Goal: Information Seeking & Learning: Understand process/instructions

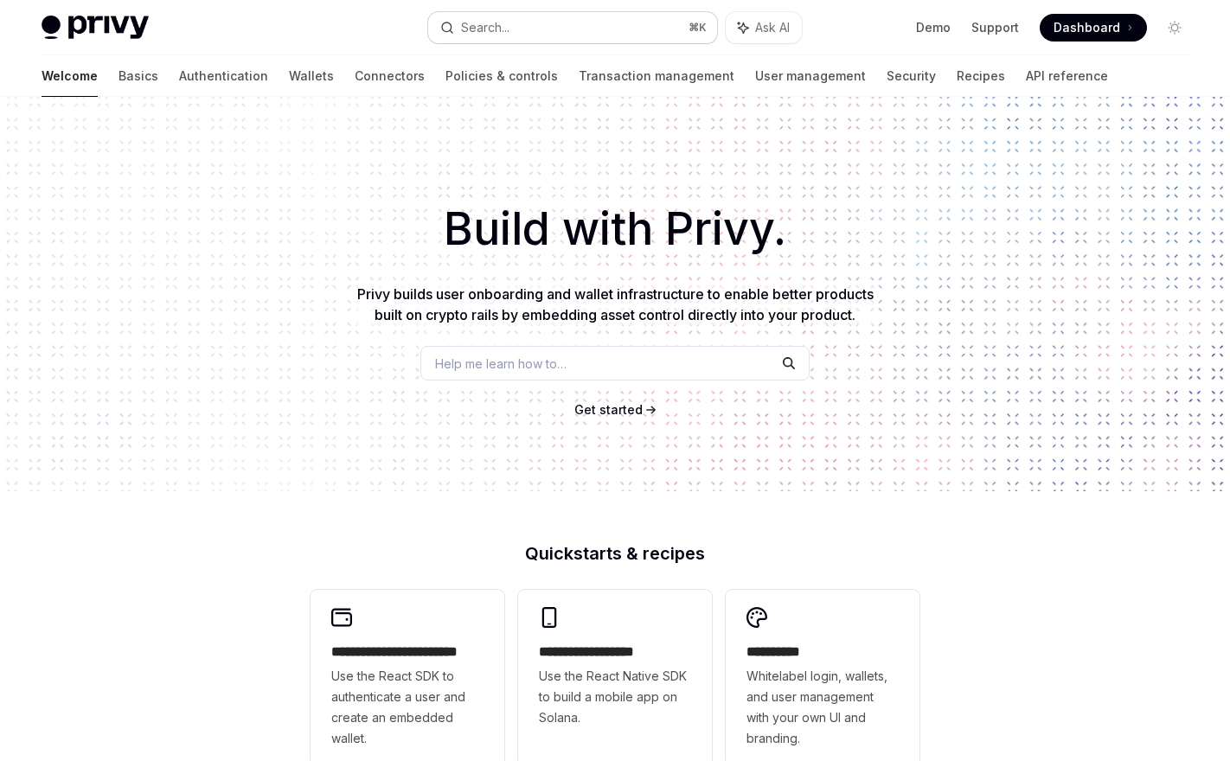
click at [516, 26] on button "Search... ⌘ K" at bounding box center [572, 27] width 288 height 31
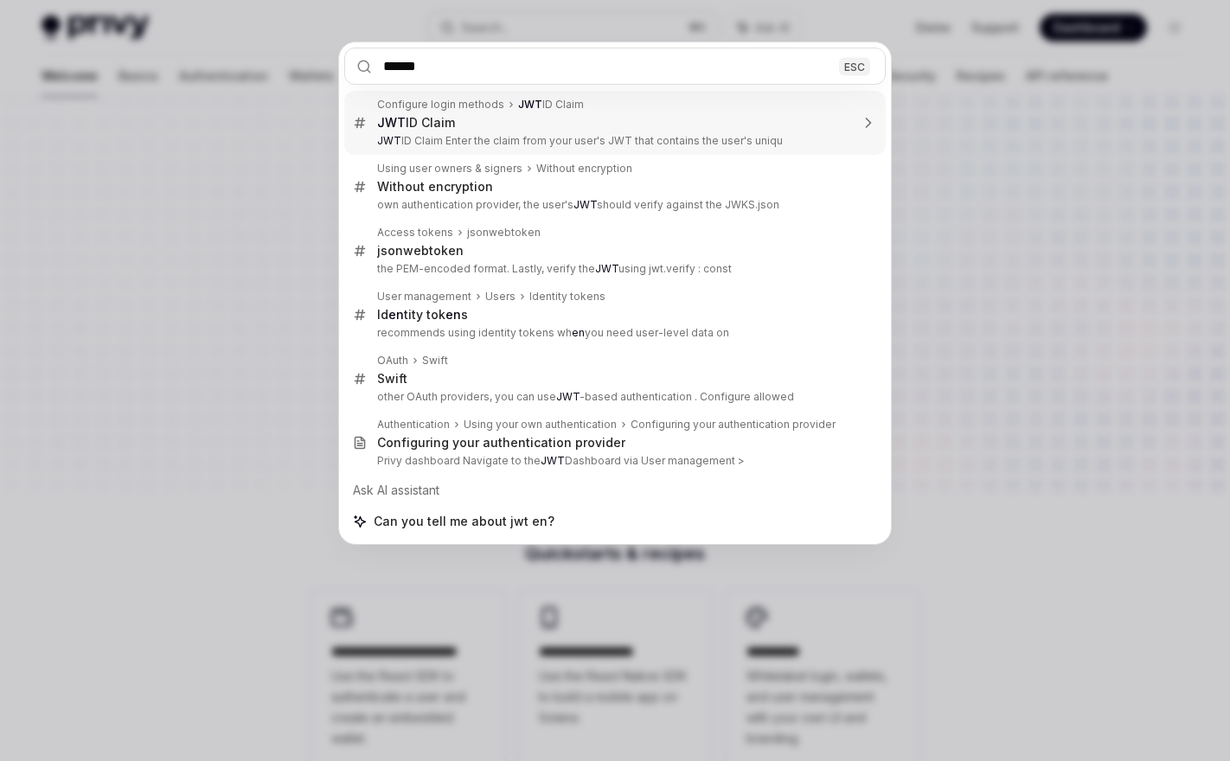
type input "*******"
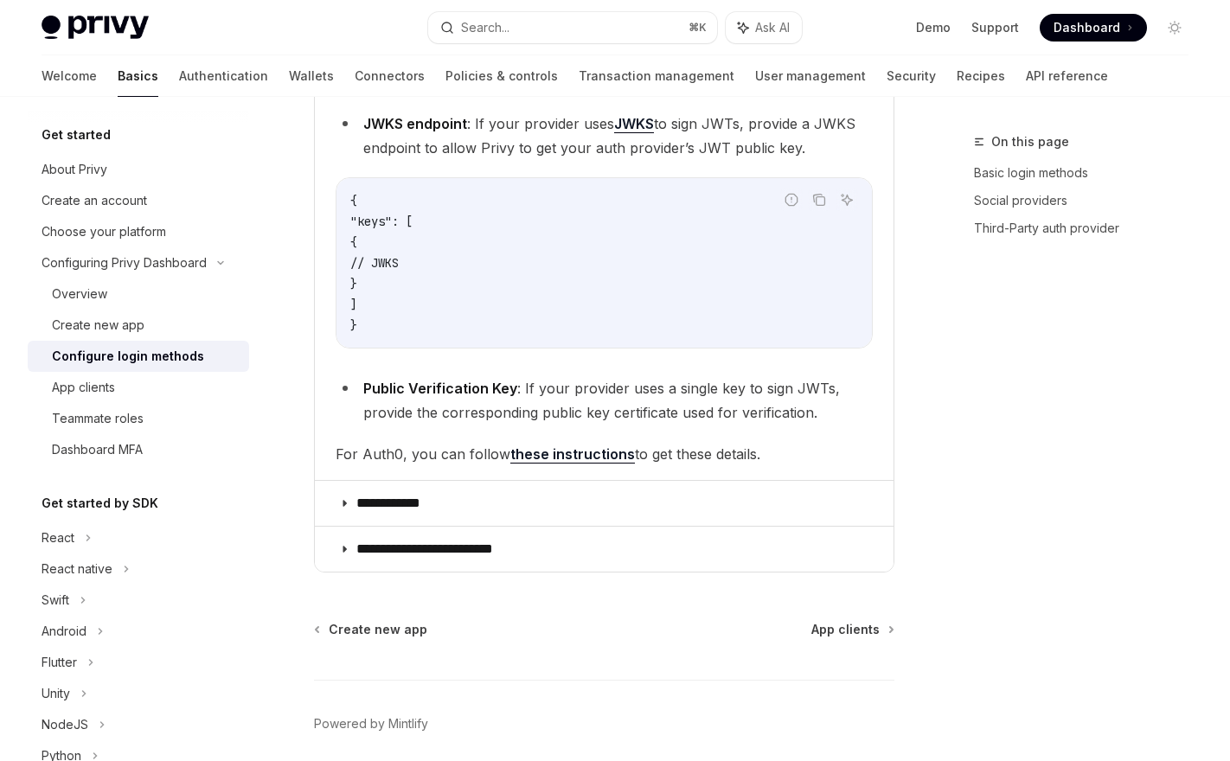
scroll to position [1338, 0]
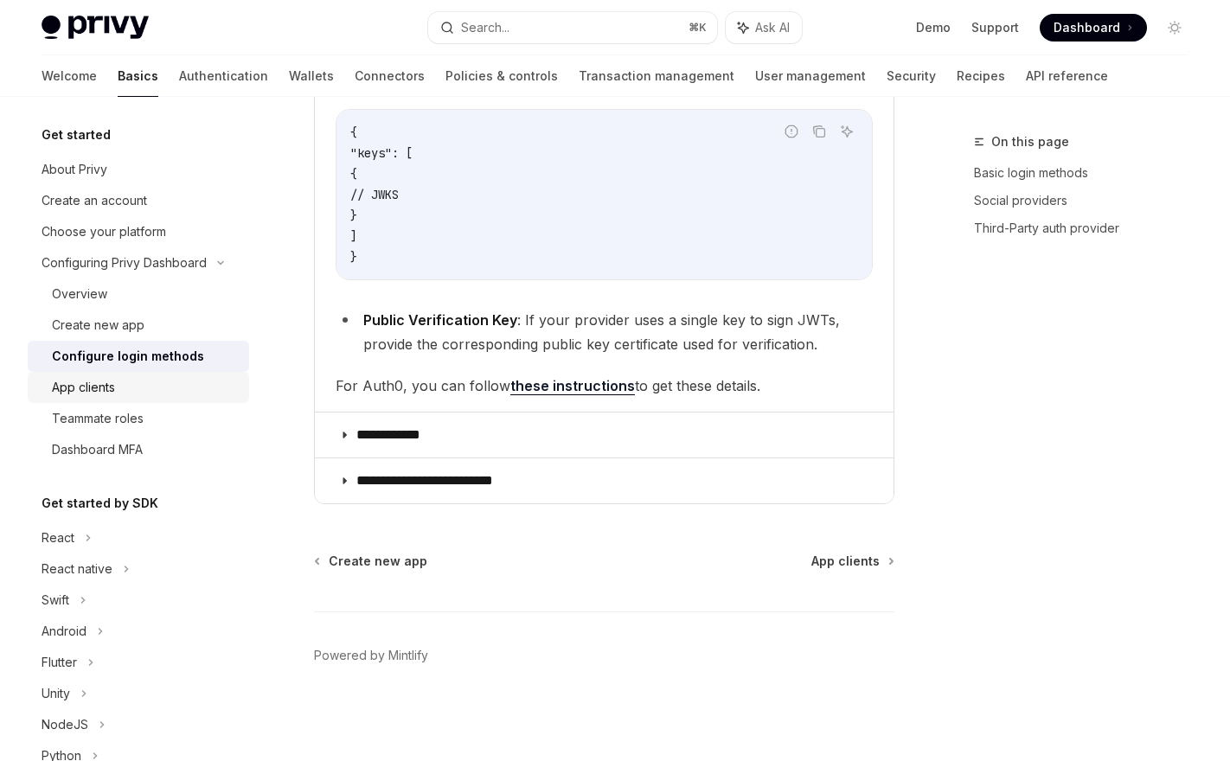
click at [133, 392] on div "App clients" at bounding box center [145, 387] width 187 height 21
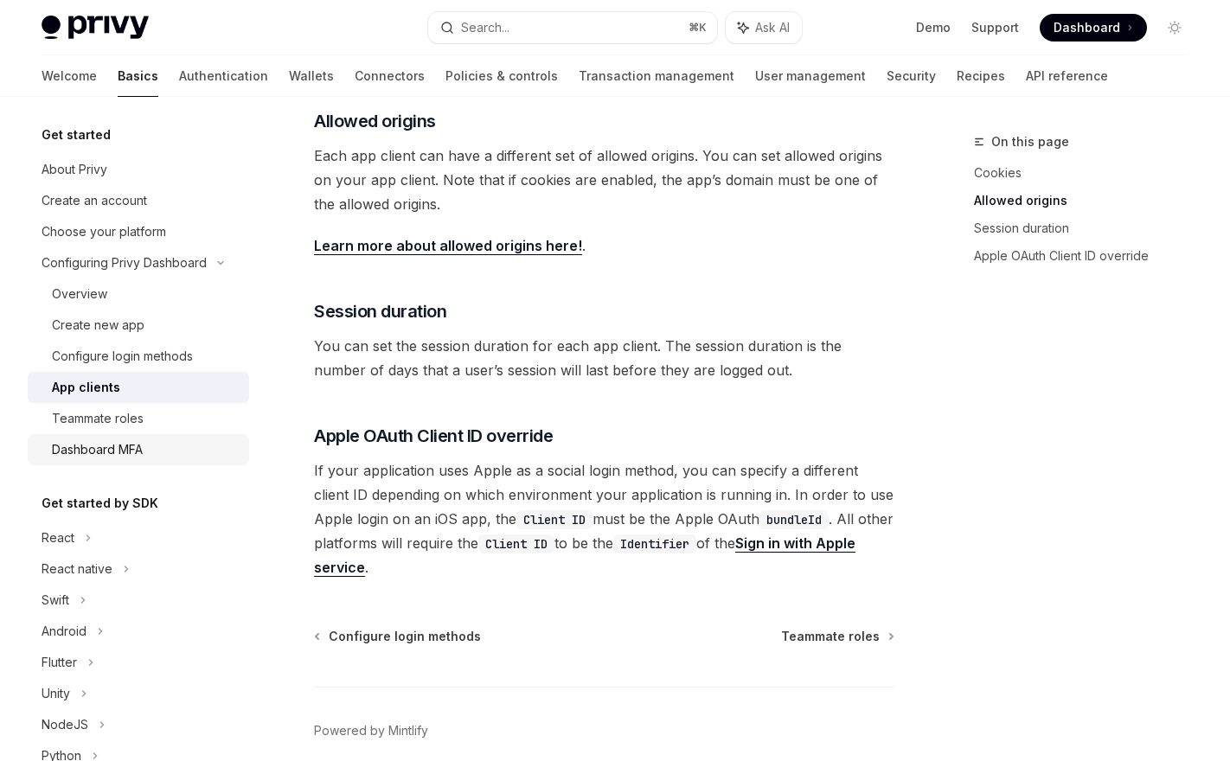
scroll to position [574, 0]
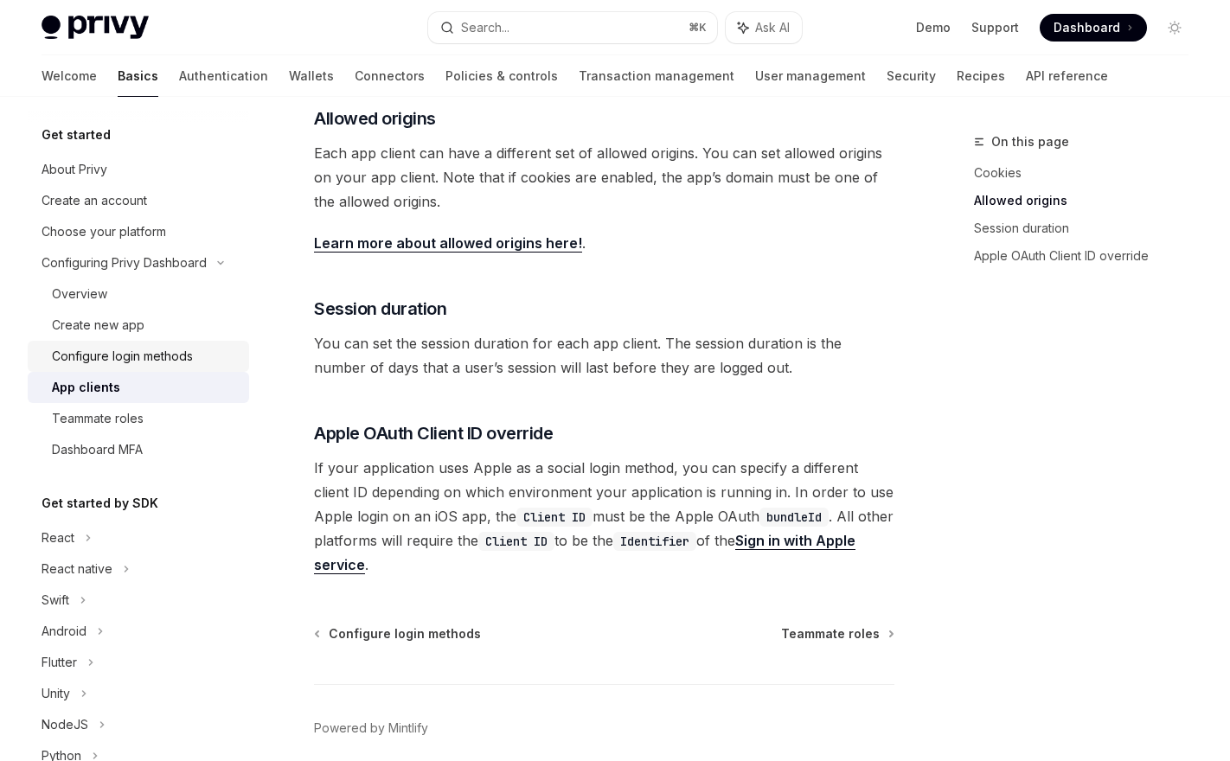
click at [176, 365] on div "Configure login methods" at bounding box center [122, 356] width 141 height 21
type textarea "*"
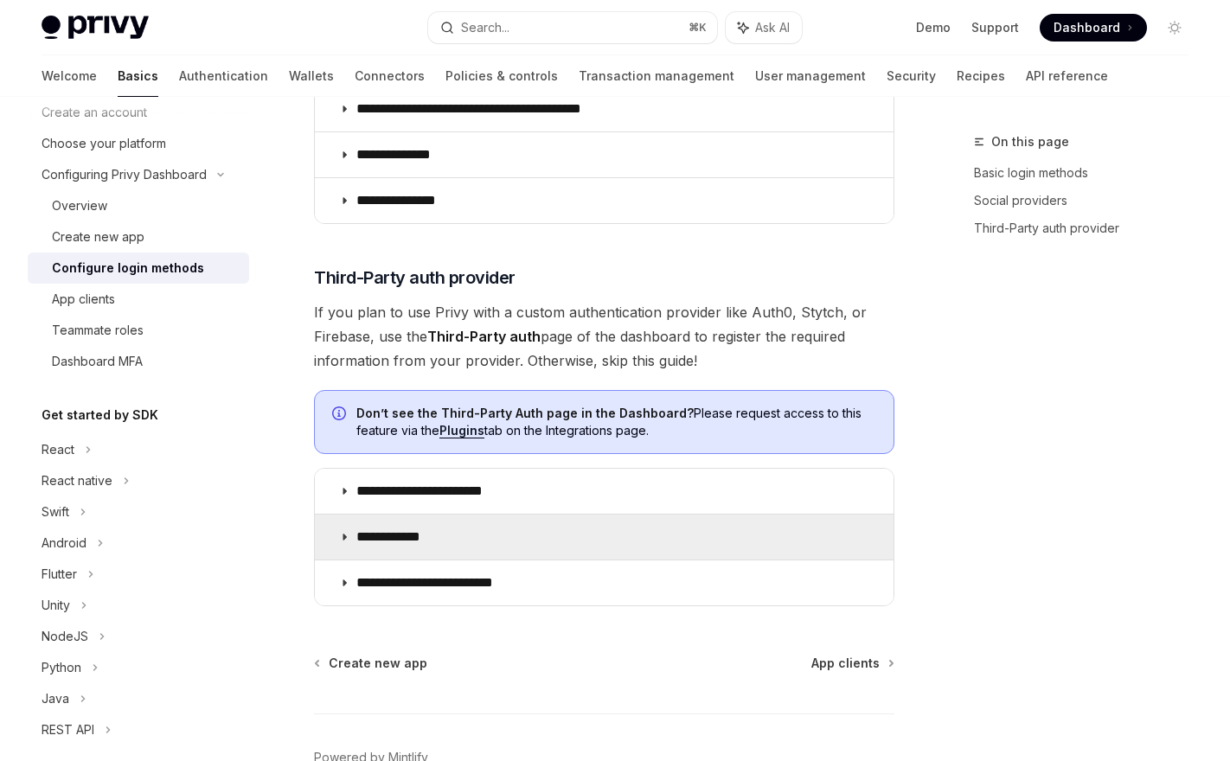
scroll to position [875, 0]
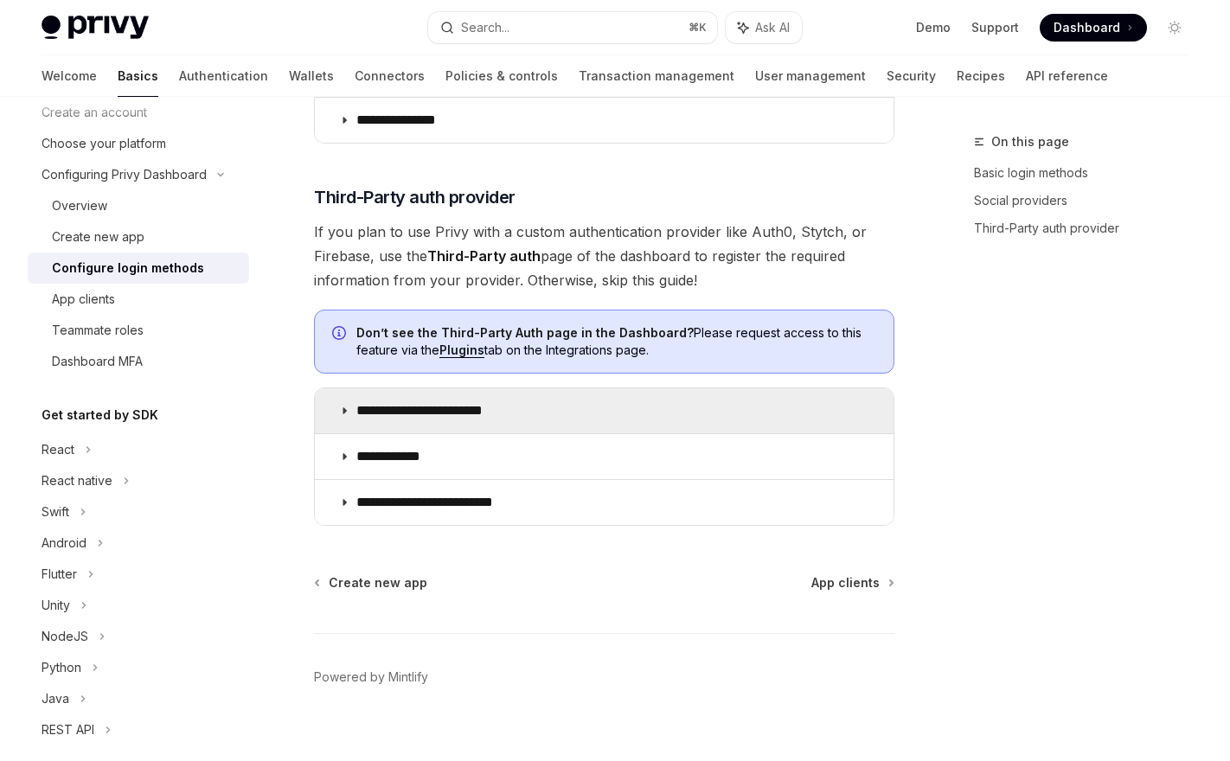
click at [435, 407] on p "**********" at bounding box center [435, 410] width 159 height 17
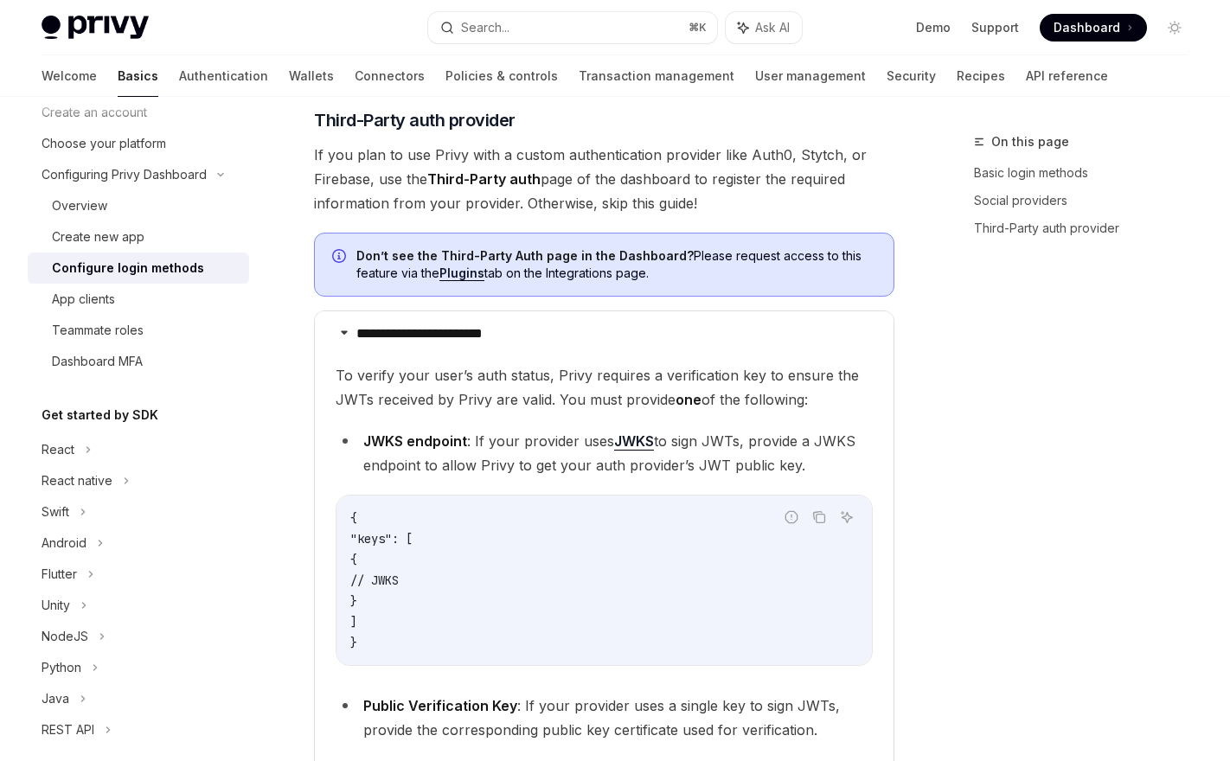
scroll to position [836, 0]
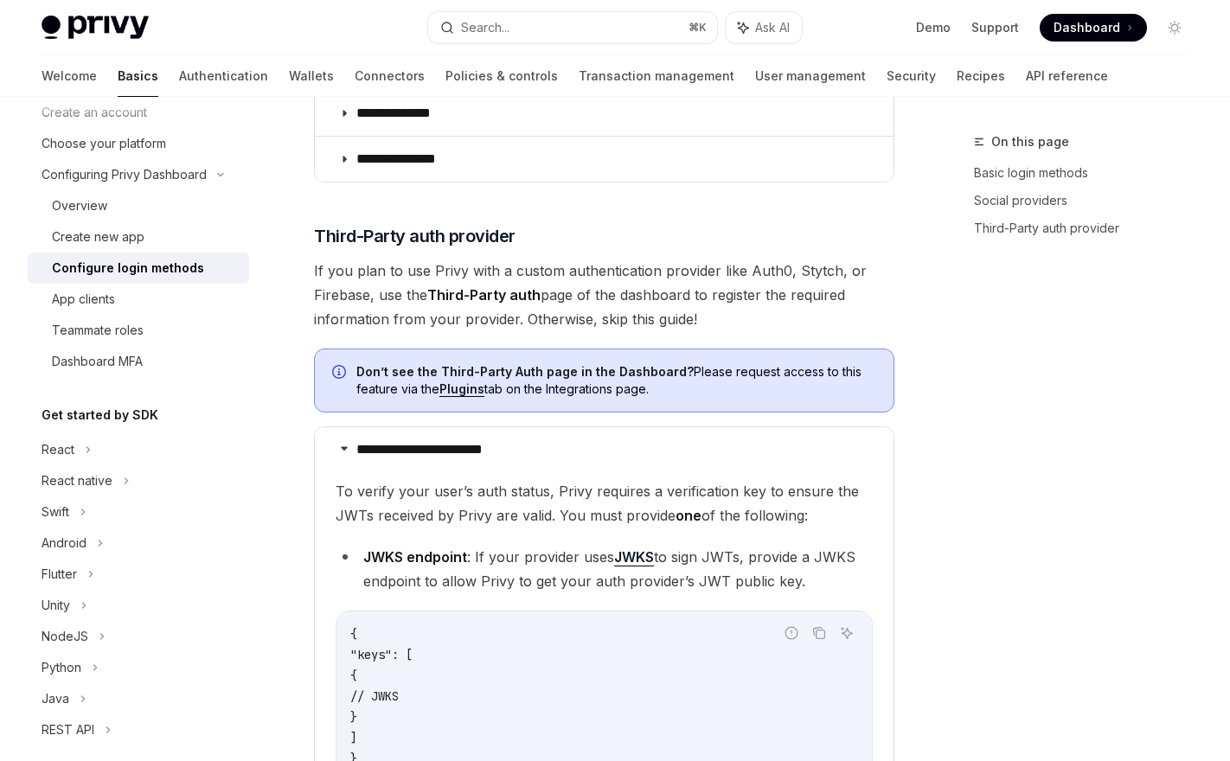
click at [386, 276] on span "If you plan to use Privy with a custom authentication provider like Auth0, Styt…" at bounding box center [604, 295] width 580 height 73
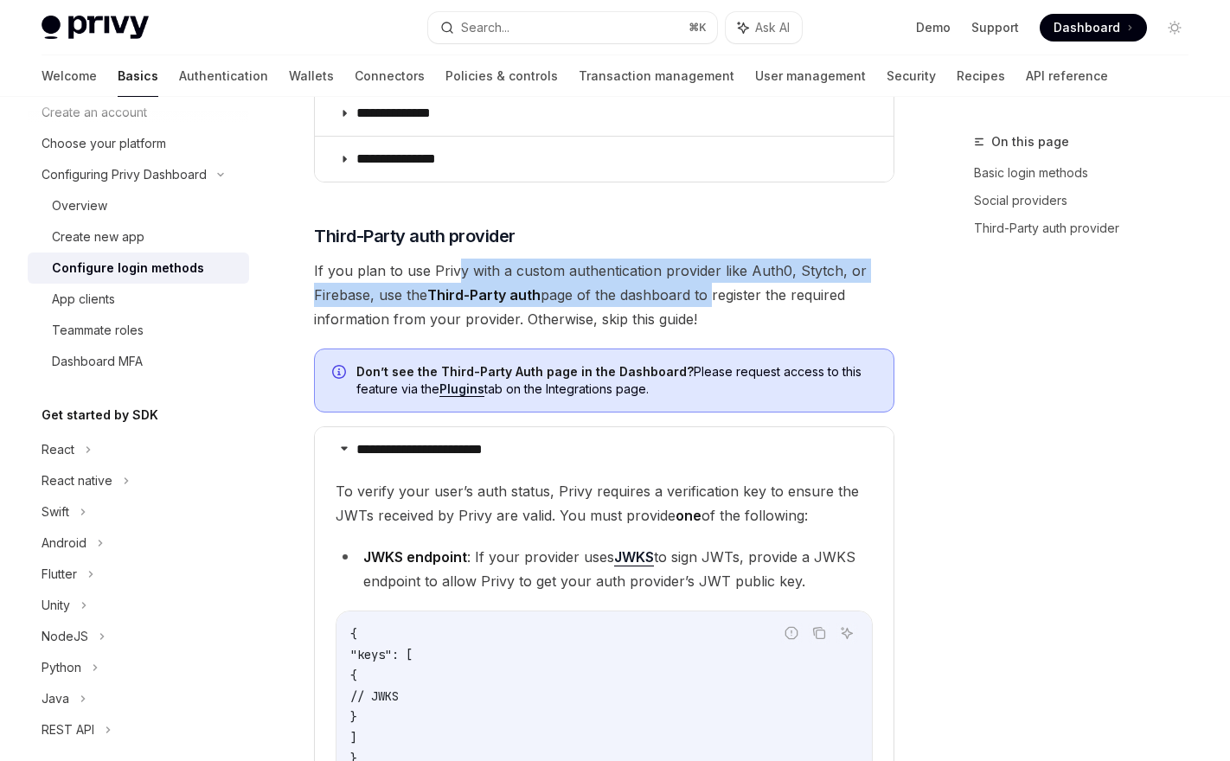
drag, startPoint x: 454, startPoint y: 268, endPoint x: 708, endPoint y: 297, distance: 255.9
click at [707, 297] on span "If you plan to use Privy with a custom authentication provider like Auth0, Styt…" at bounding box center [604, 295] width 580 height 73
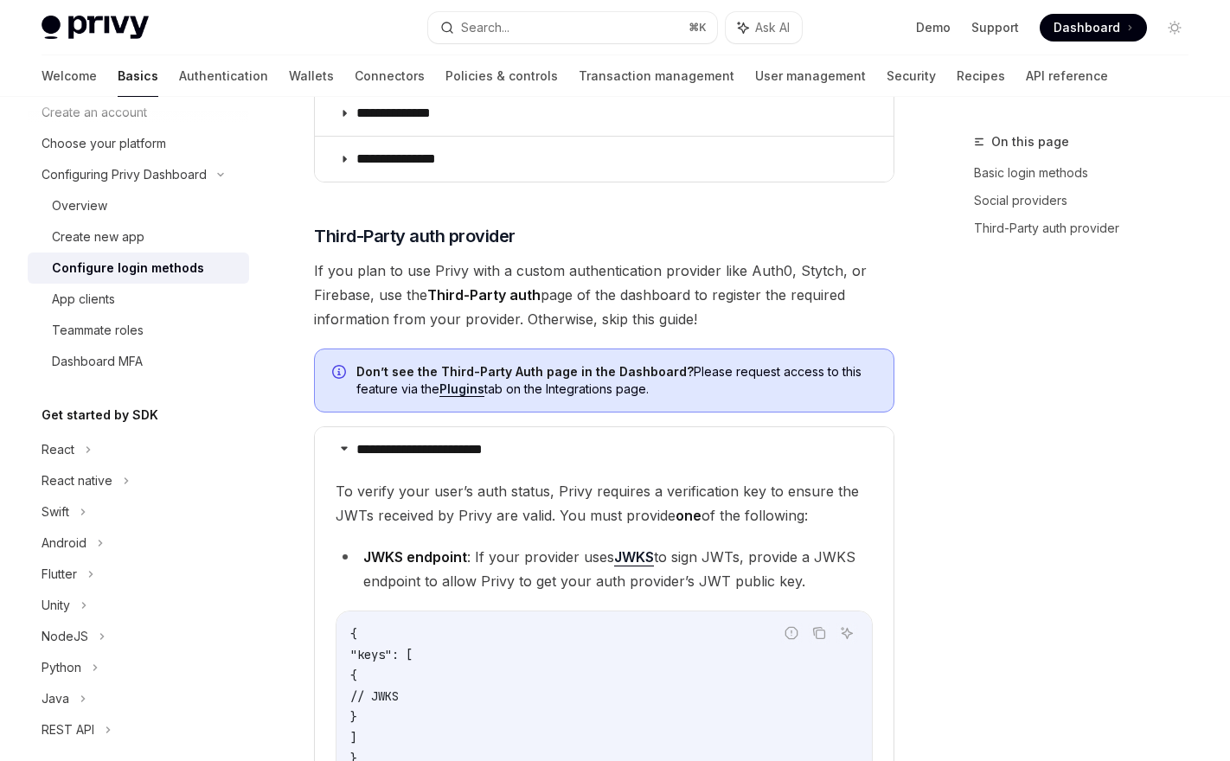
click at [644, 298] on span "If you plan to use Privy with a custom authentication provider like Auth0, Styt…" at bounding box center [604, 295] width 580 height 73
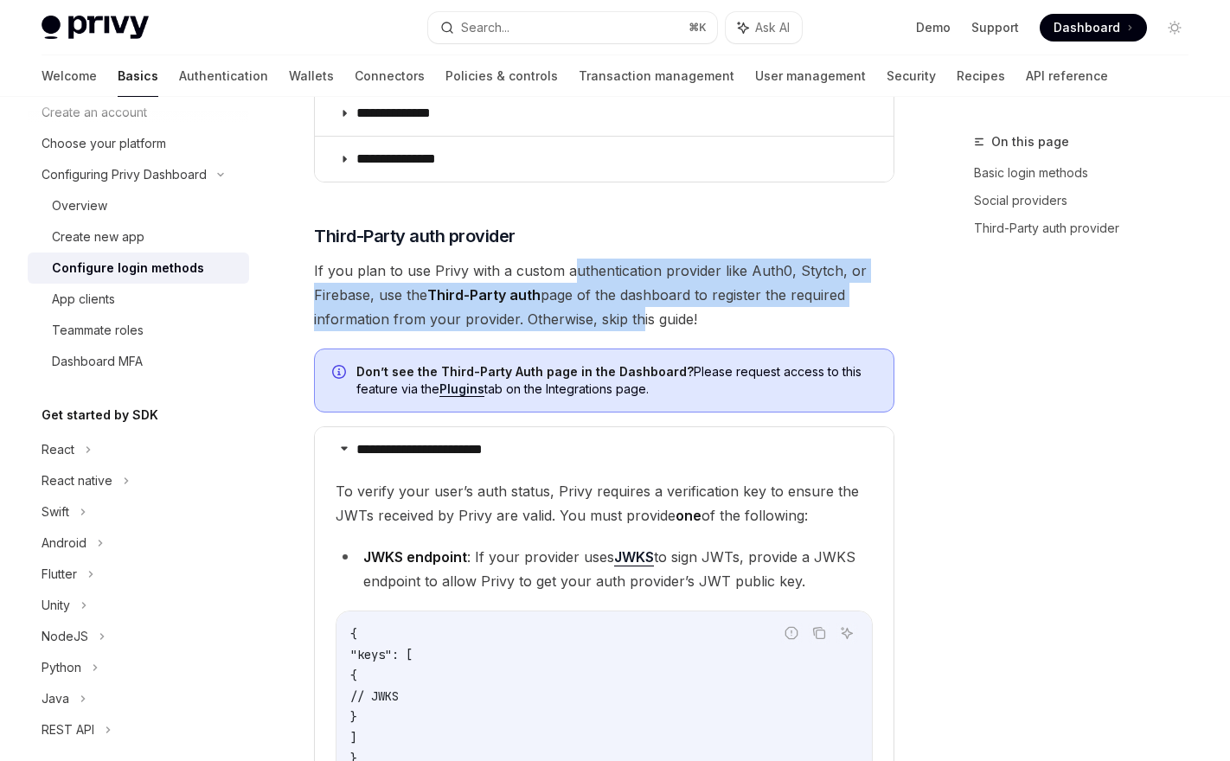
drag, startPoint x: 567, startPoint y: 265, endPoint x: 703, endPoint y: 370, distance: 172.0
click at [650, 322] on span "If you plan to use Privy with a custom authentication provider like Auth0, Styt…" at bounding box center [604, 295] width 580 height 73
click at [728, 305] on span "If you plan to use Privy with a custom authentication provider like Auth0, Styt…" at bounding box center [604, 295] width 580 height 73
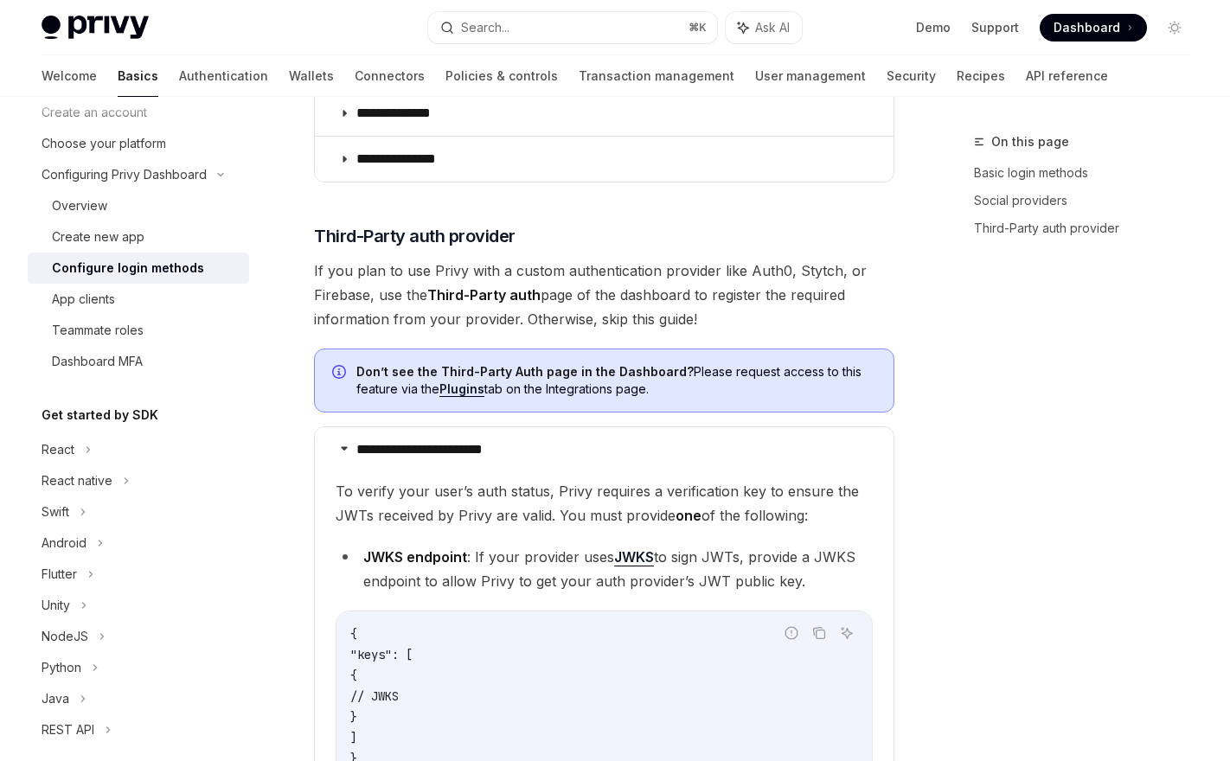
click at [386, 302] on span "If you plan to use Privy with a custom authentication provider like Auth0, Styt…" at bounding box center [604, 295] width 580 height 73
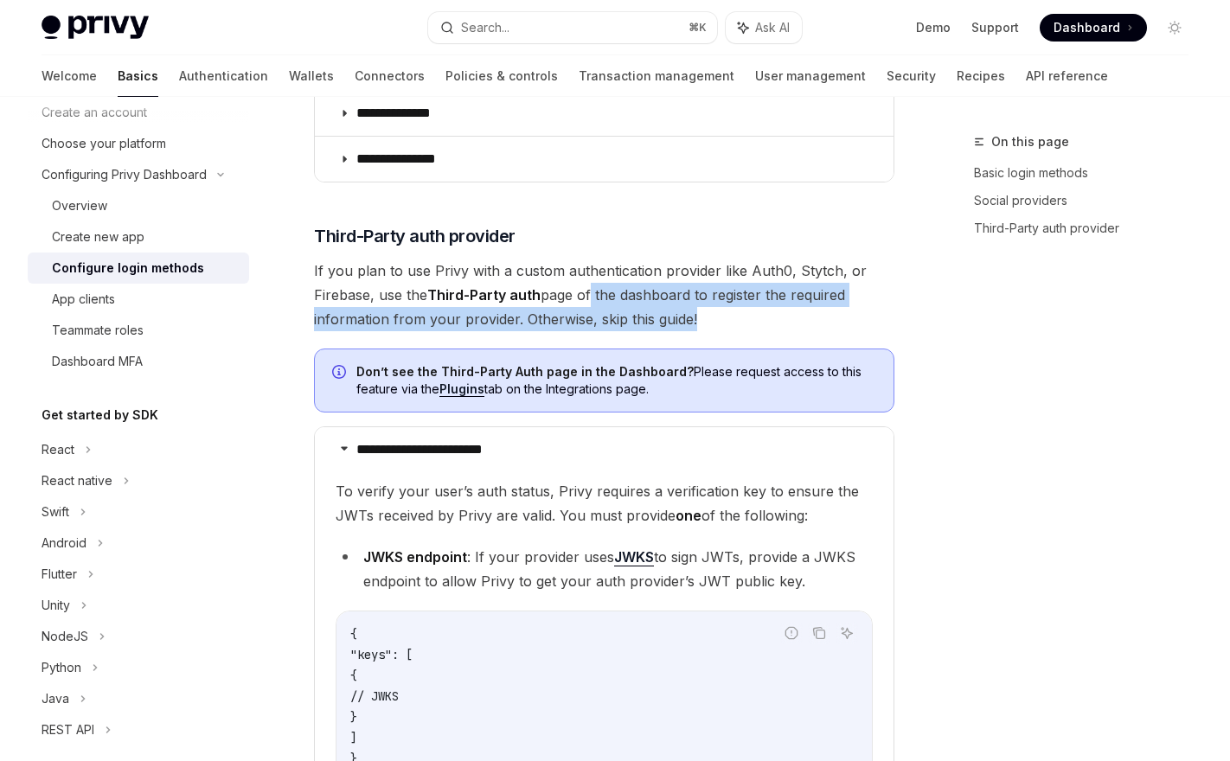
drag, startPoint x: 587, startPoint y: 298, endPoint x: 855, endPoint y: 349, distance: 272.0
click at [856, 349] on div "**********" at bounding box center [604, 194] width 580 height 1625
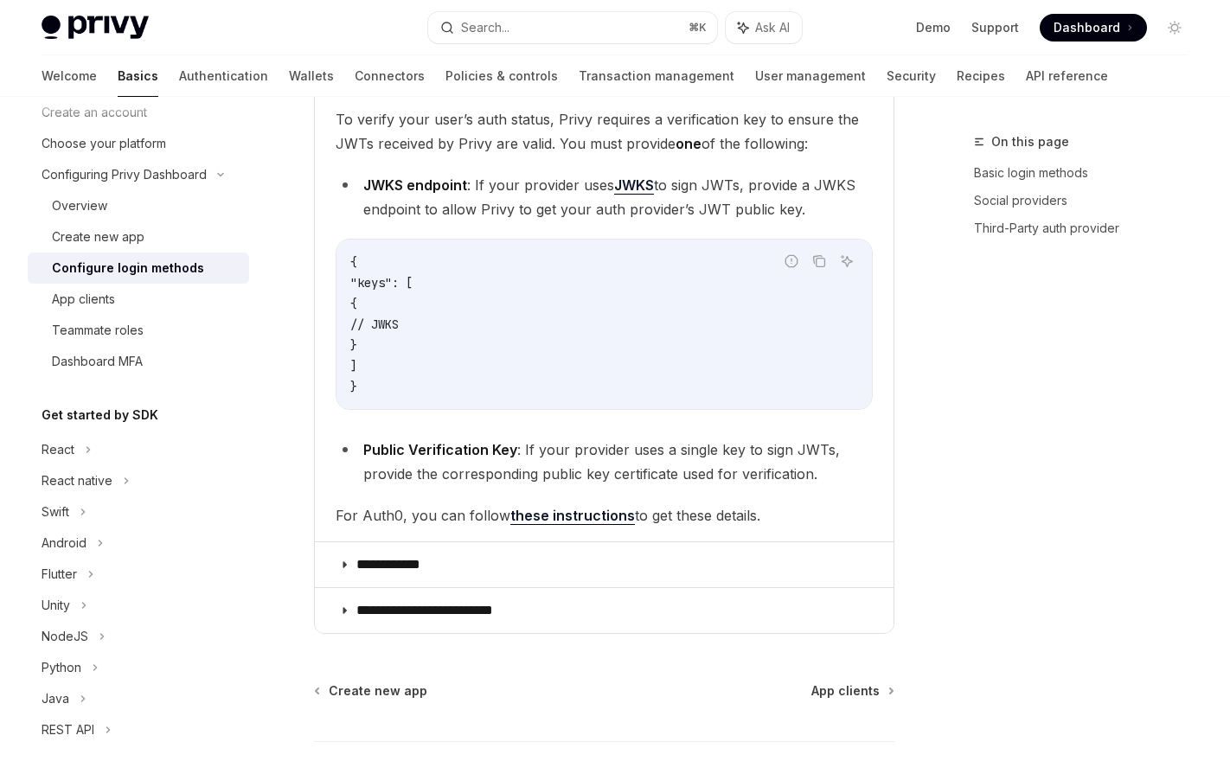
scroll to position [1208, 0]
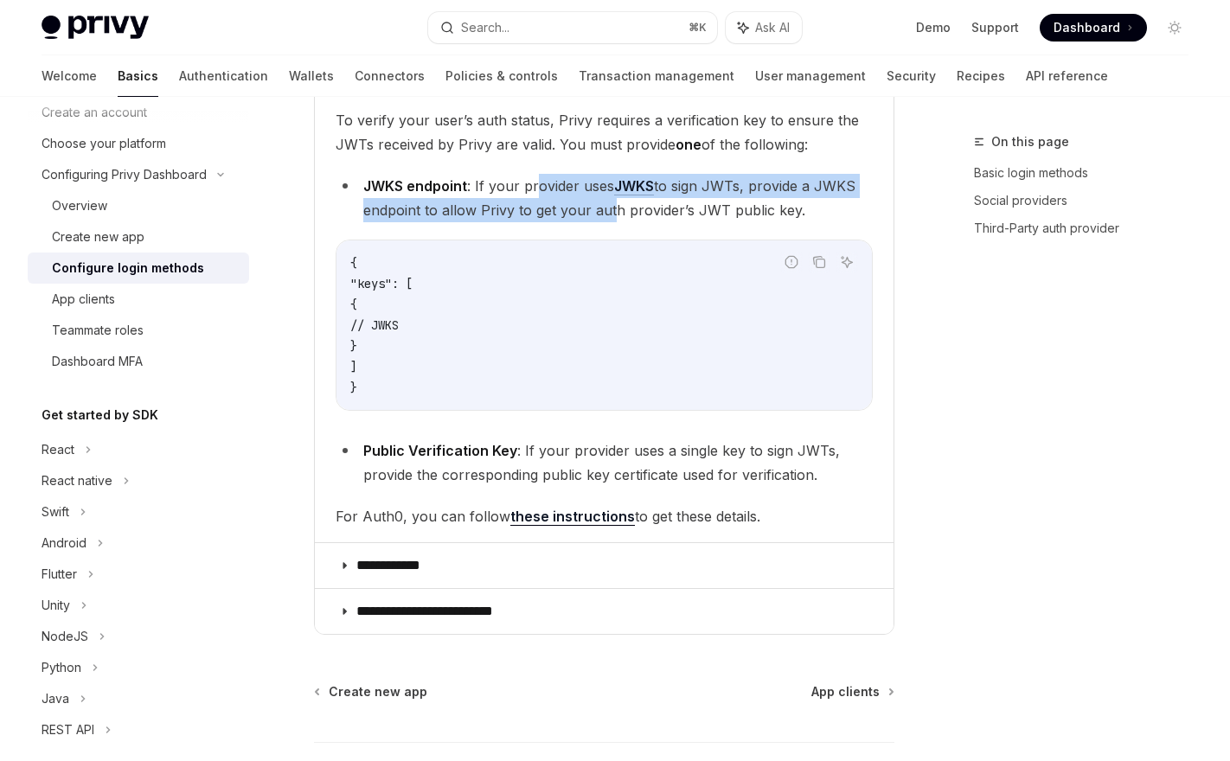
drag, startPoint x: 536, startPoint y: 181, endPoint x: 612, endPoint y: 217, distance: 84.3
click at [612, 217] on li "JWKS endpoint : If your provider uses JWKS to sign JWTs, provide a JWKS endpoin…" at bounding box center [604, 198] width 537 height 48
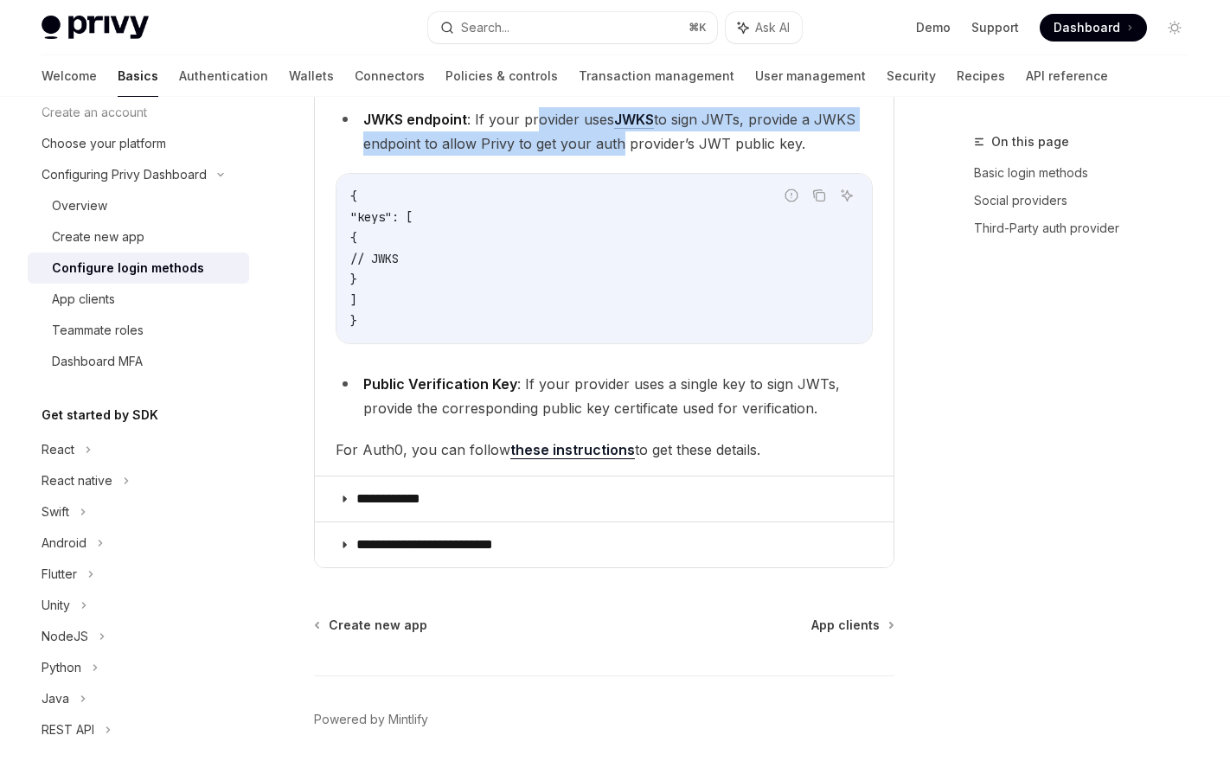
scroll to position [1306, 0]
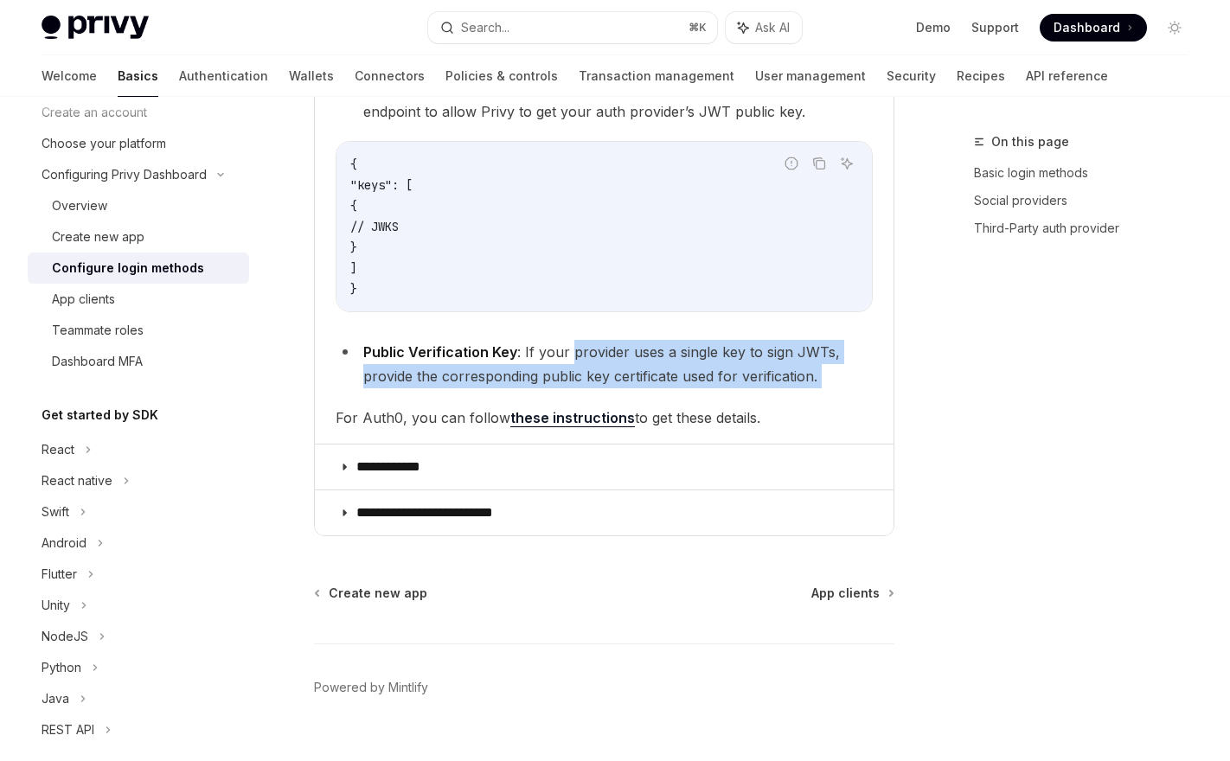
drag, startPoint x: 571, startPoint y: 349, endPoint x: 703, endPoint y: 403, distance: 143.1
click at [703, 405] on children "To verify your user’s auth status, Privy requires a verification key to ensure …" at bounding box center [604, 220] width 537 height 420
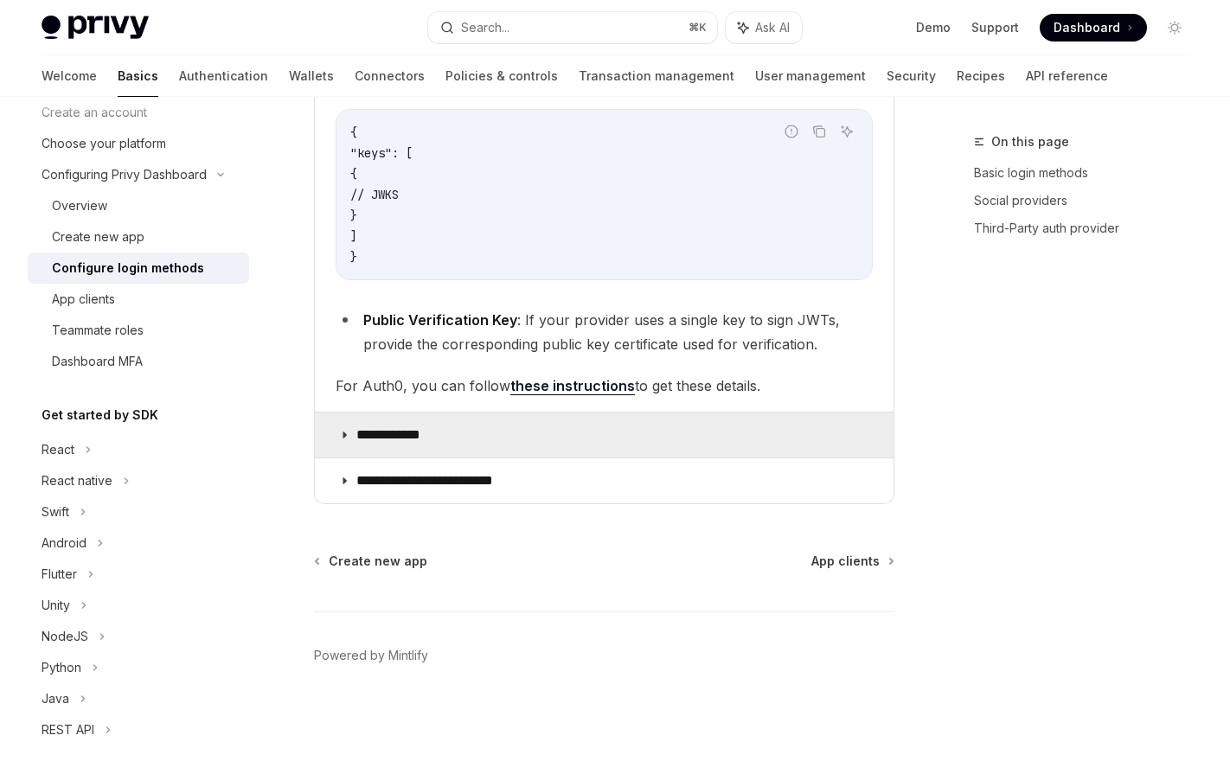
click at [455, 438] on summary "**********" at bounding box center [604, 435] width 579 height 45
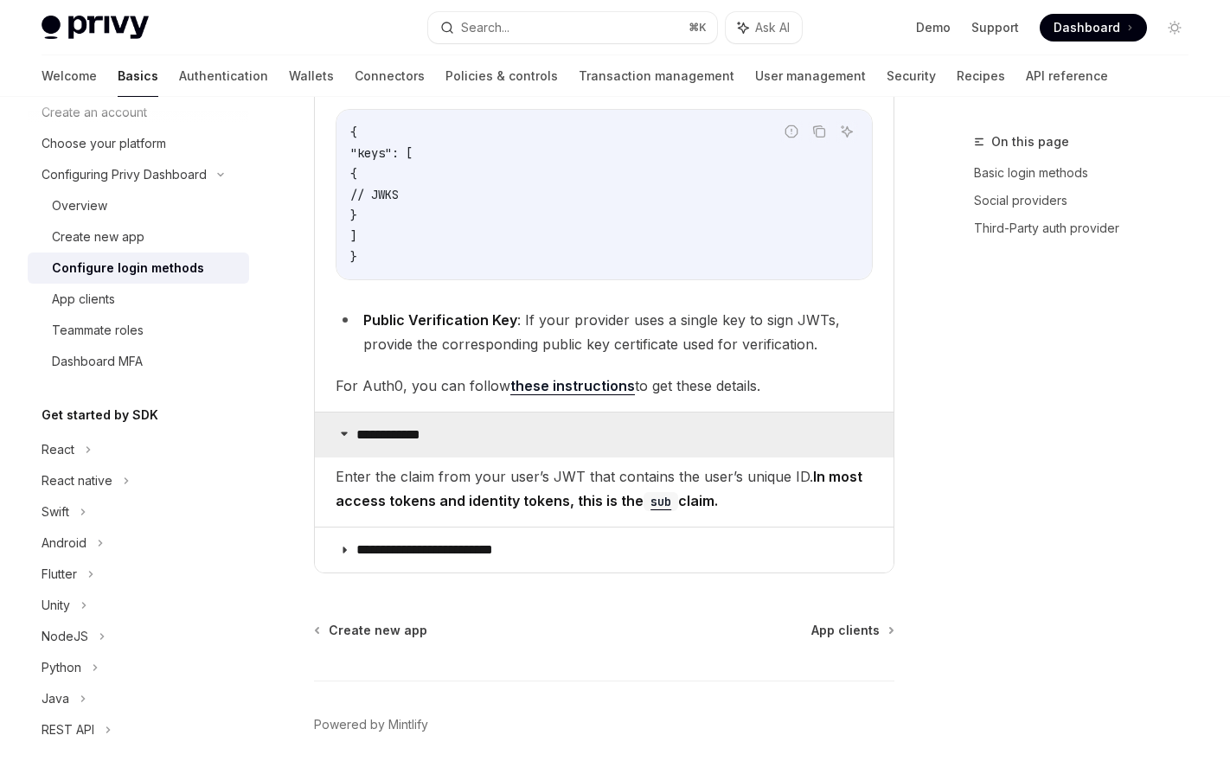
scroll to position [1407, 0]
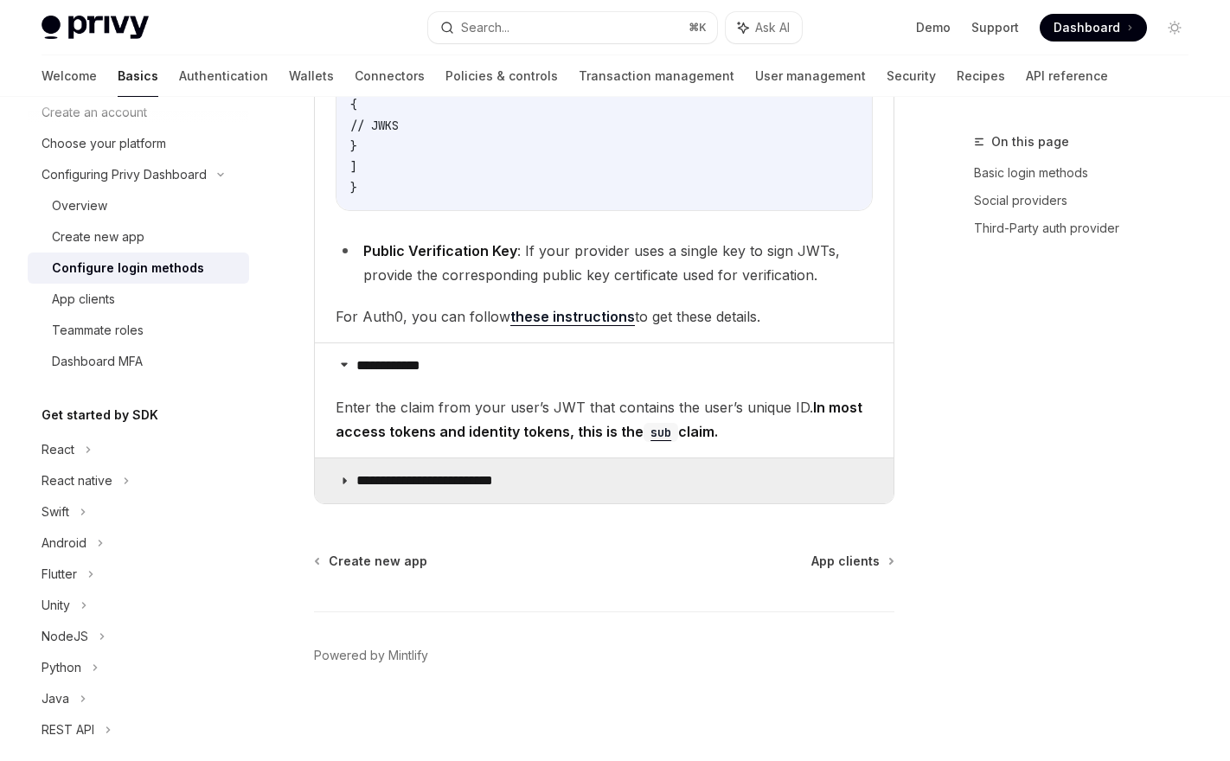
click at [596, 488] on summary "**********" at bounding box center [604, 480] width 579 height 45
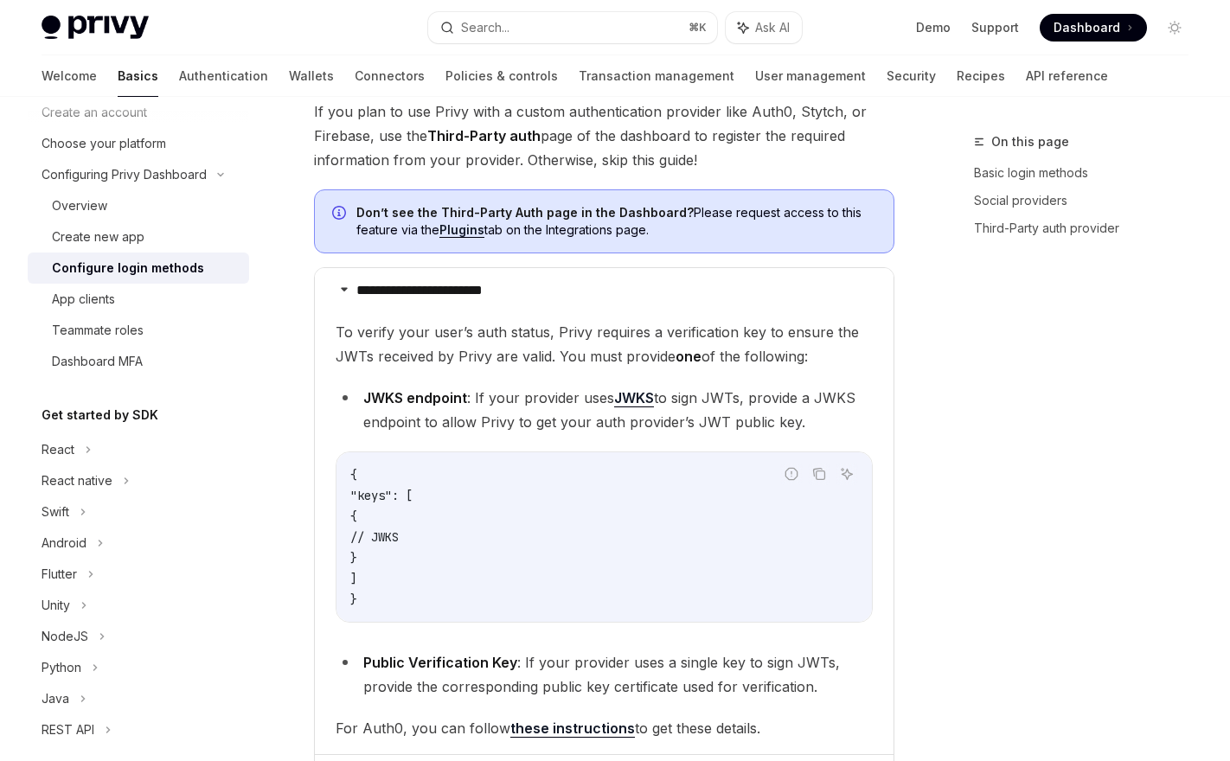
scroll to position [1005, 0]
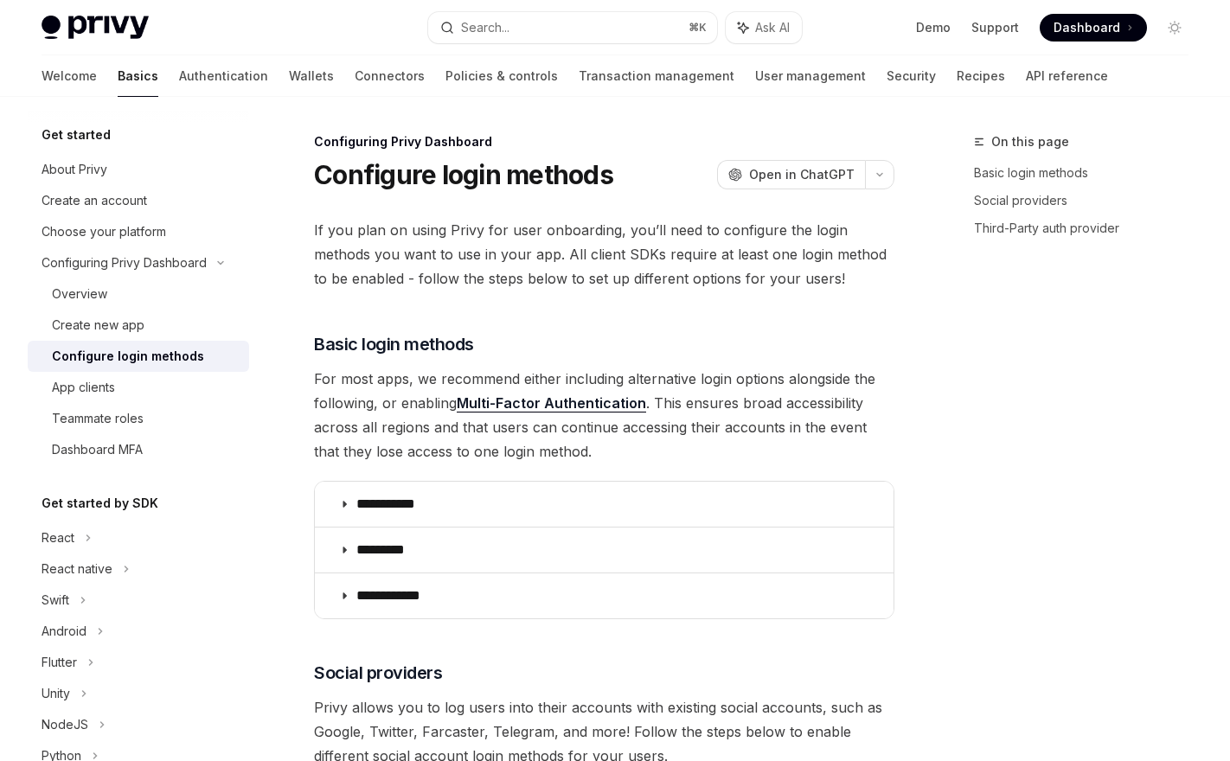
scroll to position [1041, 0]
click at [1027, 330] on div "On this page Basic login methods Social providers Third-Party auth provider" at bounding box center [1070, 446] width 263 height 630
click at [1035, 226] on link "Third-Party auth provider" at bounding box center [1088, 229] width 228 height 28
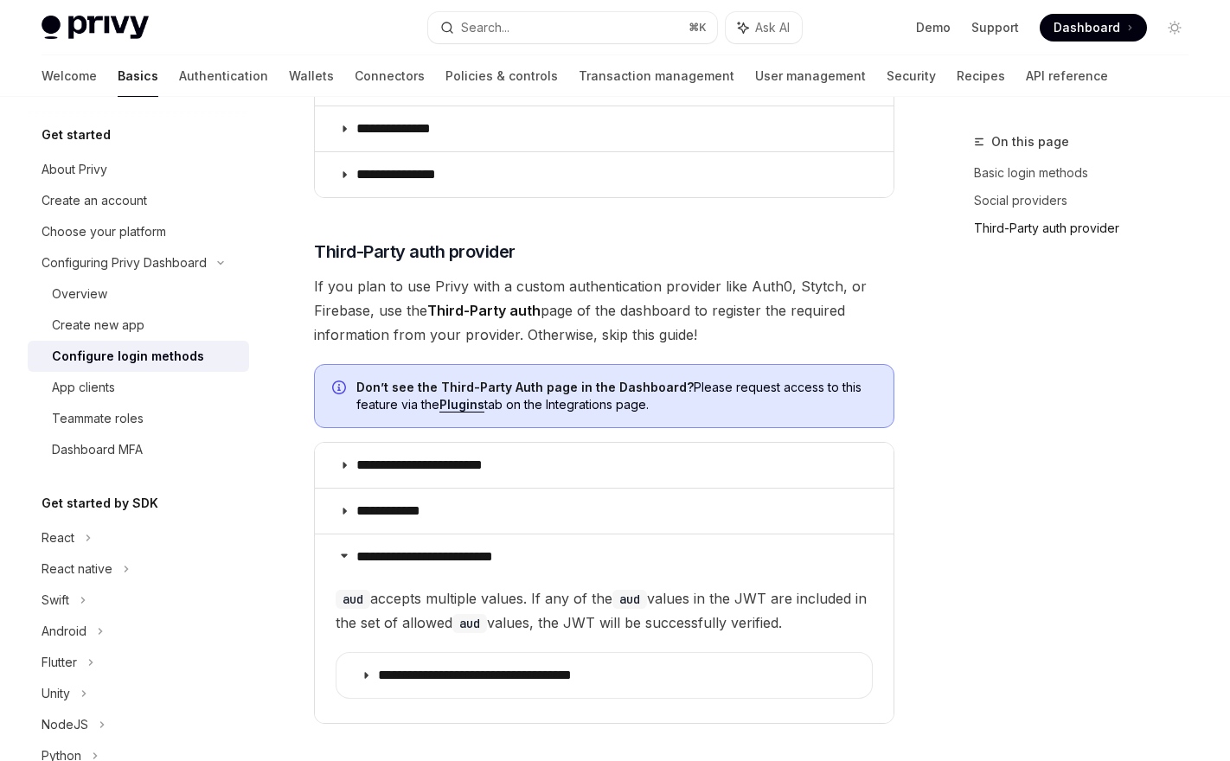
scroll to position [929, 0]
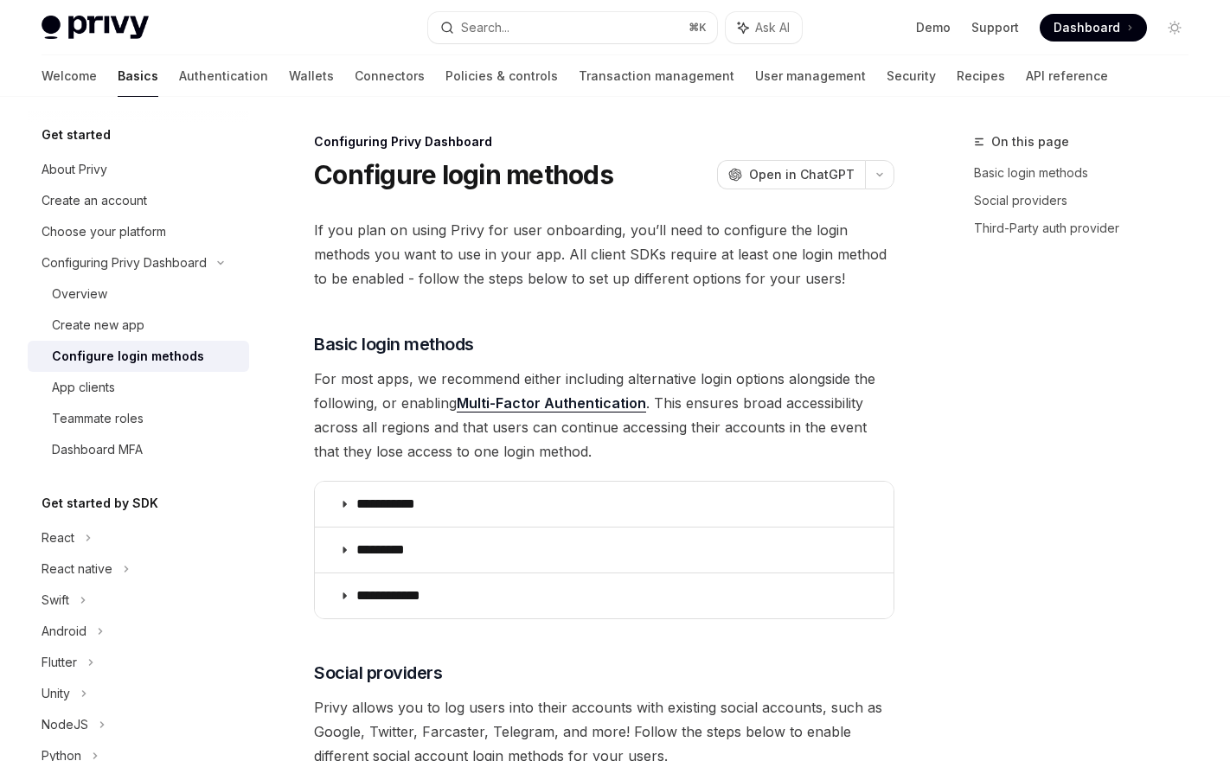
scroll to position [1041, 0]
